Goal: Find specific fact

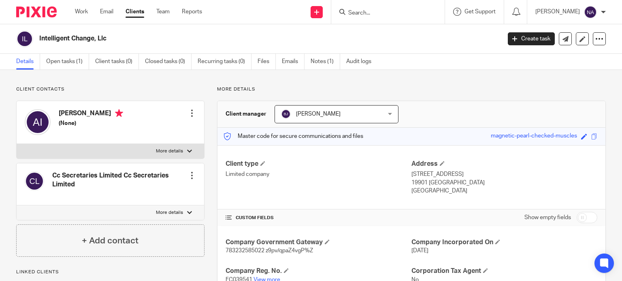
click at [265, 250] on span "783232585022 z9pv/qpaZ4vgP%Z" at bounding box center [268, 251] width 87 height 6
click at [271, 251] on span "783232585022 z9pv/qpaZ4vgP%Z" at bounding box center [268, 251] width 87 height 6
click at [272, 251] on span "783232585022 z9pv/qpaZ4vgP%Z" at bounding box center [268, 251] width 87 height 6
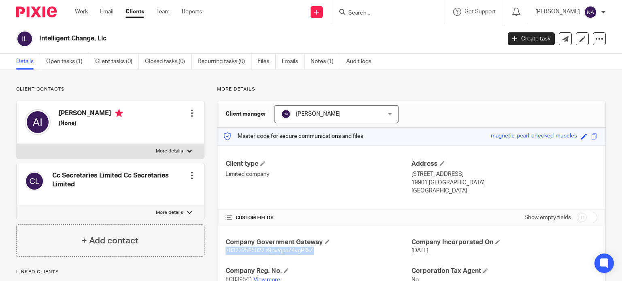
click at [272, 251] on span "783232585022 z9pv/qpaZ4vgP%Z" at bounding box center [268, 251] width 87 height 6
click at [265, 250] on span "783232585022 z9pv/qpaZ4vgP%Z" at bounding box center [268, 251] width 87 height 6
drag, startPoint x: 265, startPoint y: 251, endPoint x: 320, endPoint y: 249, distance: 55.5
click at [320, 249] on p "783232585022 z9pv/qpaZ4vgP%Z" at bounding box center [318, 251] width 186 height 8
copy span "z9pv/qpaZ4vgP%Z"
